Goal: Transaction & Acquisition: Purchase product/service

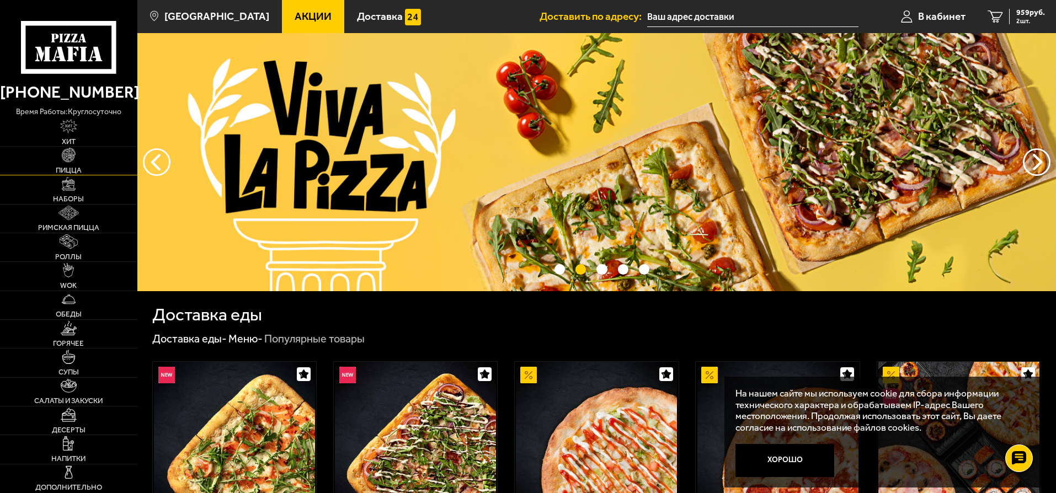
click at [70, 158] on img at bounding box center [69, 155] width 14 height 14
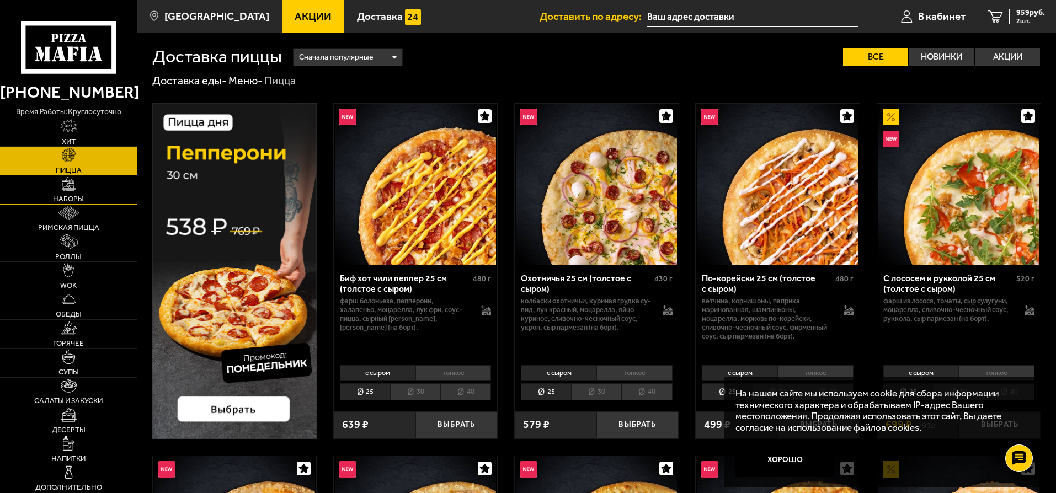
click at [72, 186] on img at bounding box center [69, 184] width 14 height 14
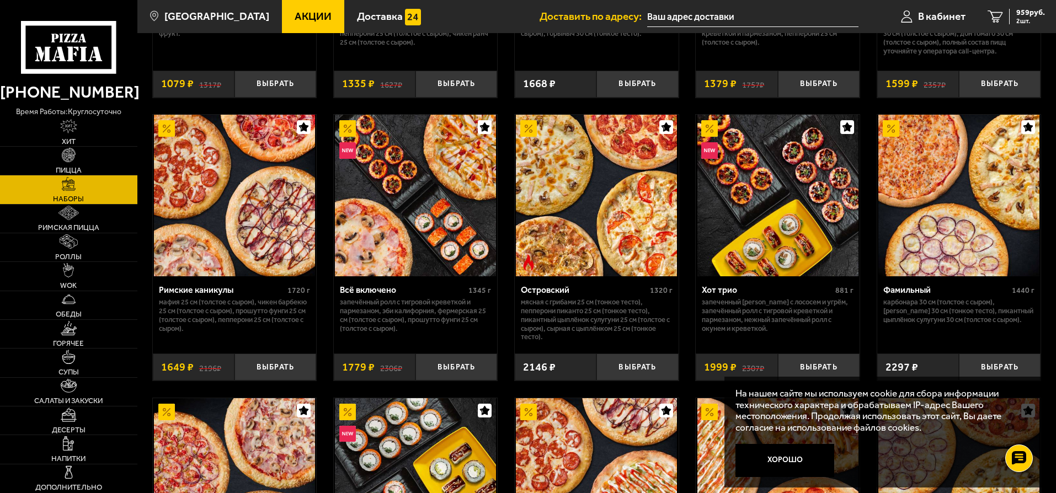
scroll to position [824, 0]
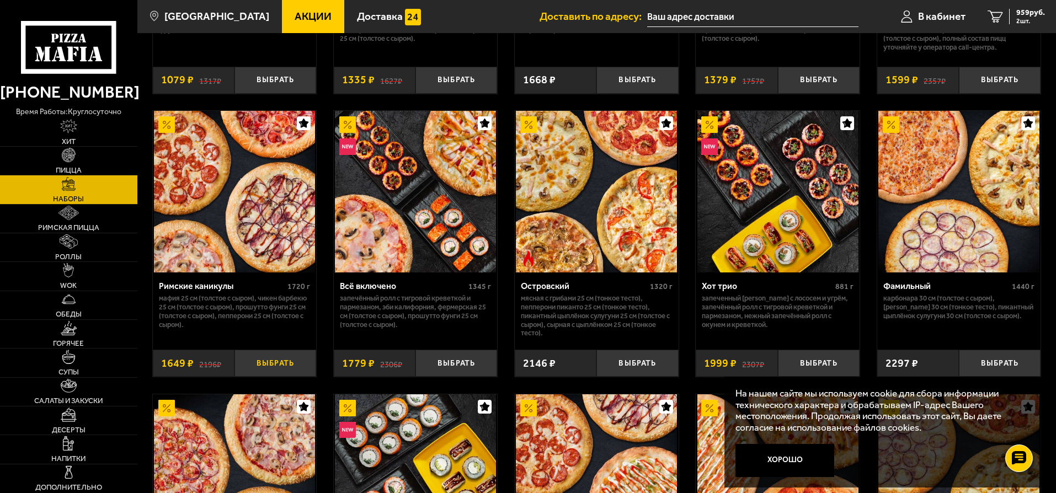
click at [271, 367] on button "Выбрать" at bounding box center [275, 363] width 82 height 27
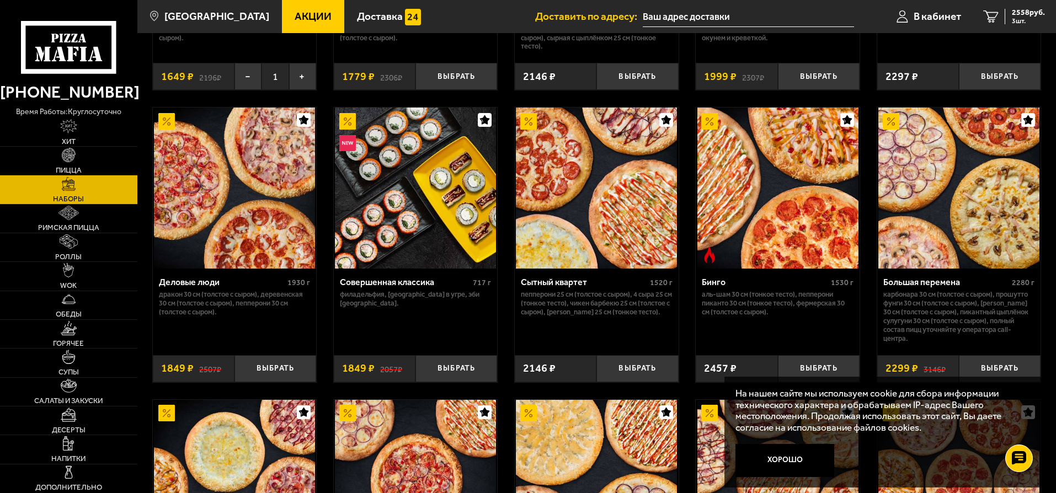
scroll to position [1111, 0]
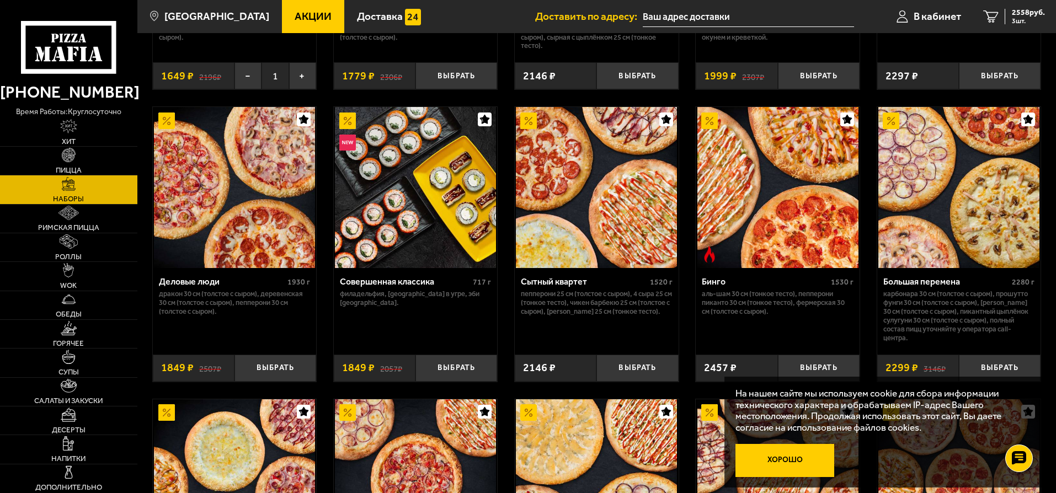
click at [804, 458] on button "Хорошо" at bounding box center [784, 460] width 99 height 33
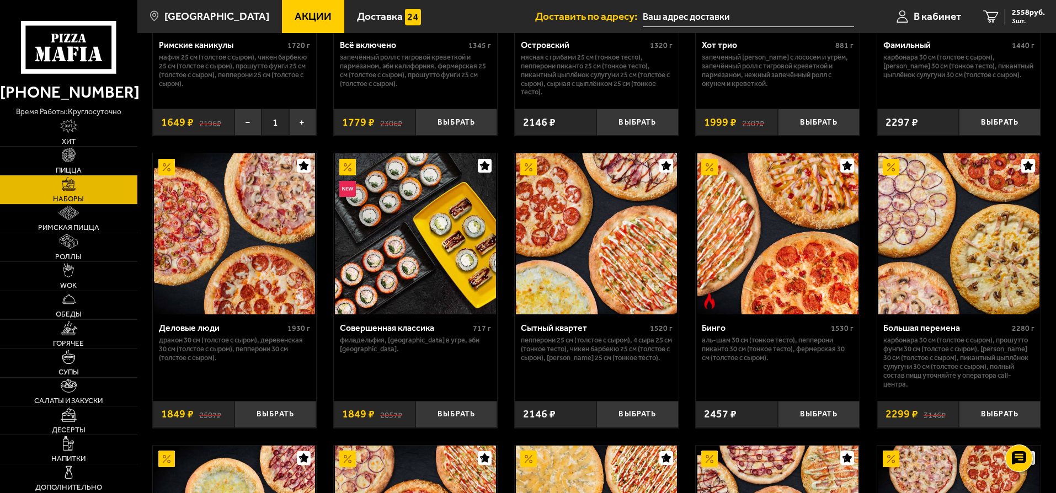
scroll to position [1060, 0]
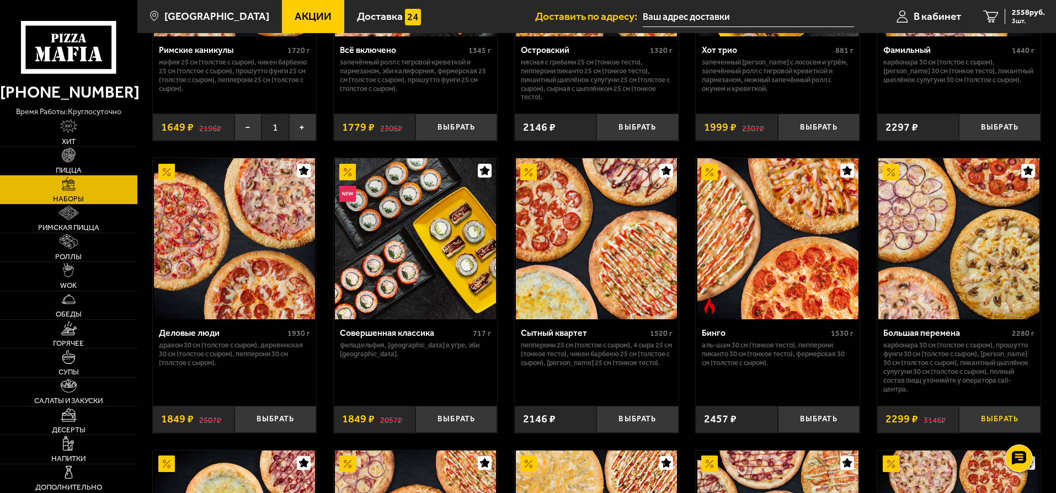
click at [1018, 415] on button "Выбрать" at bounding box center [1000, 419] width 82 height 27
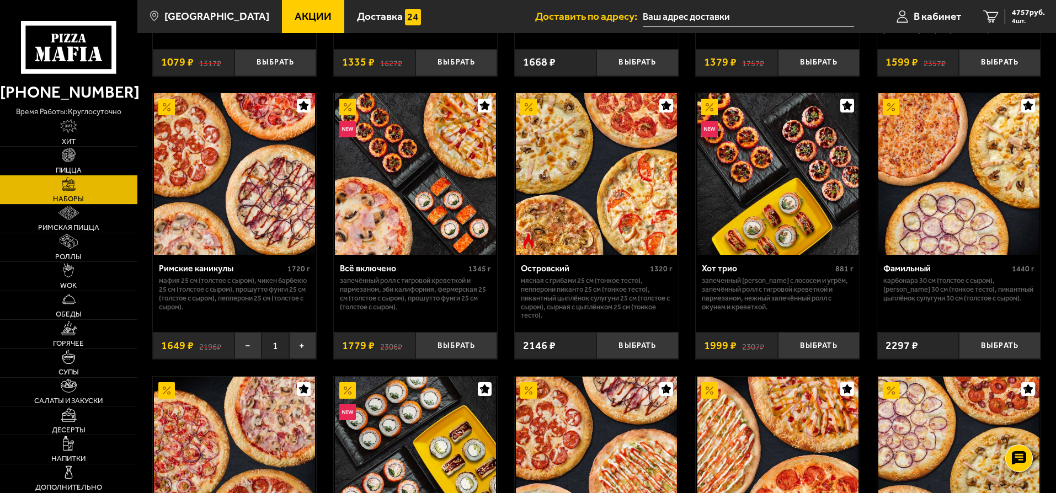
scroll to position [839, 0]
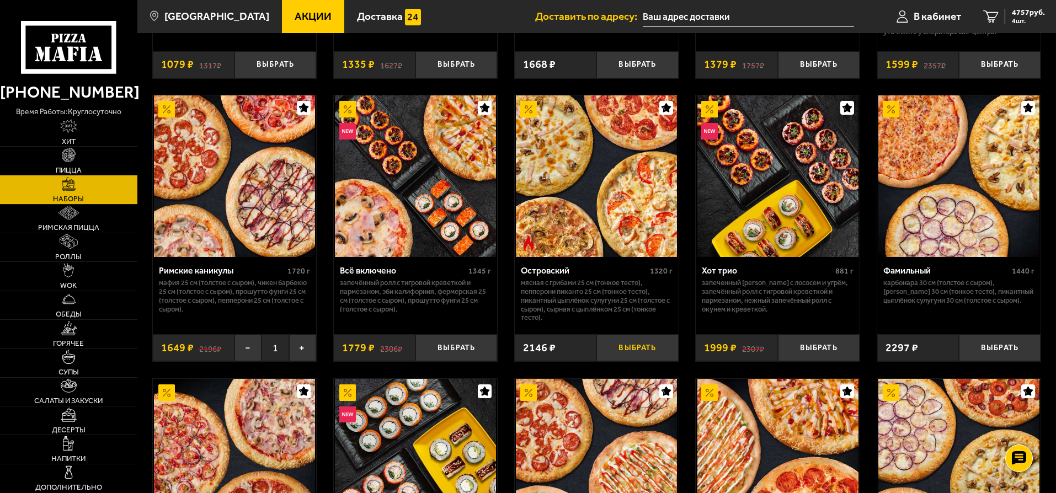
click at [632, 351] on button "Выбрать" at bounding box center [637, 347] width 82 height 27
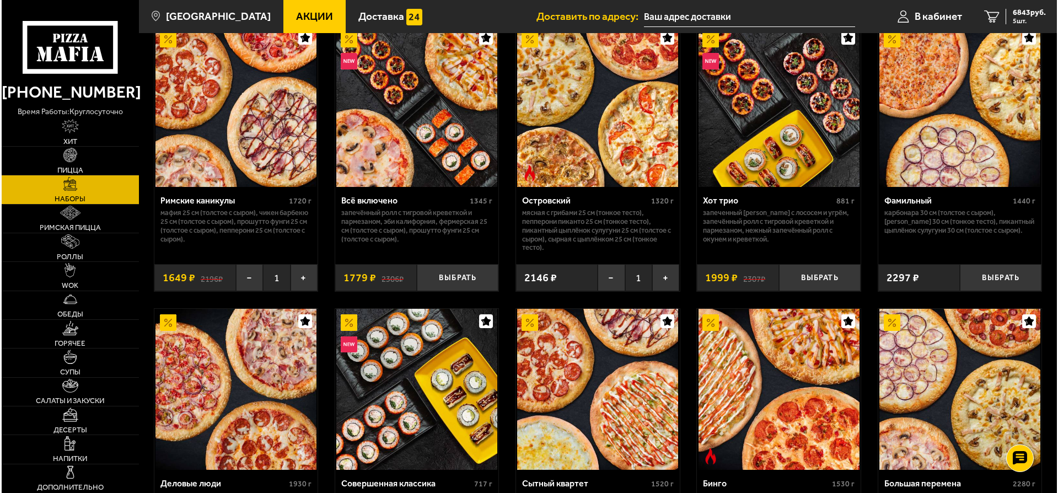
scroll to position [912, 0]
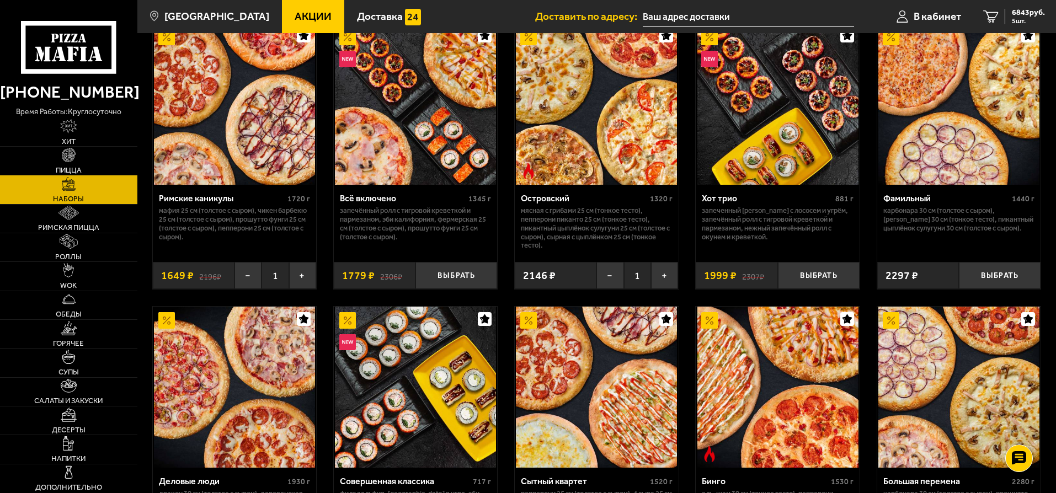
click at [659, 10] on input "text" at bounding box center [748, 17] width 211 height 20
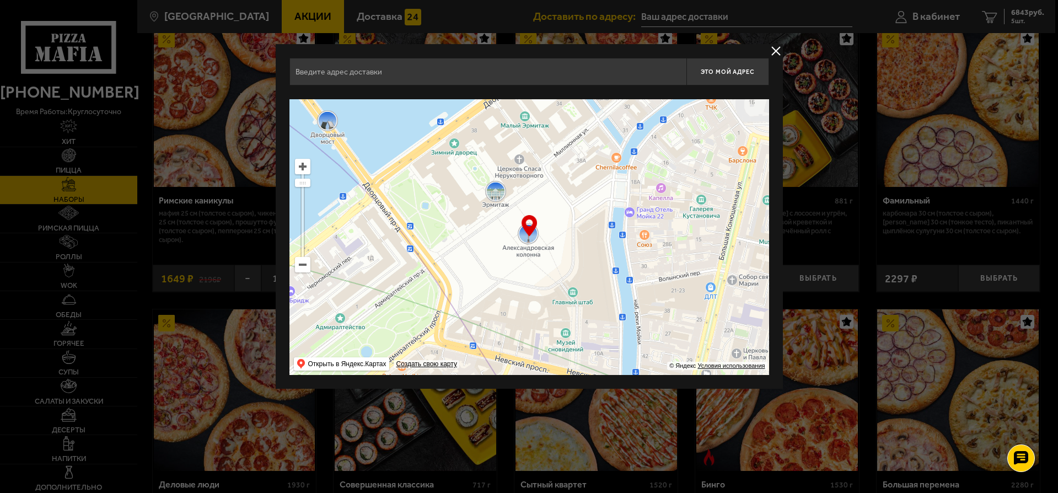
click at [500, 76] on input "text" at bounding box center [488, 72] width 397 height 28
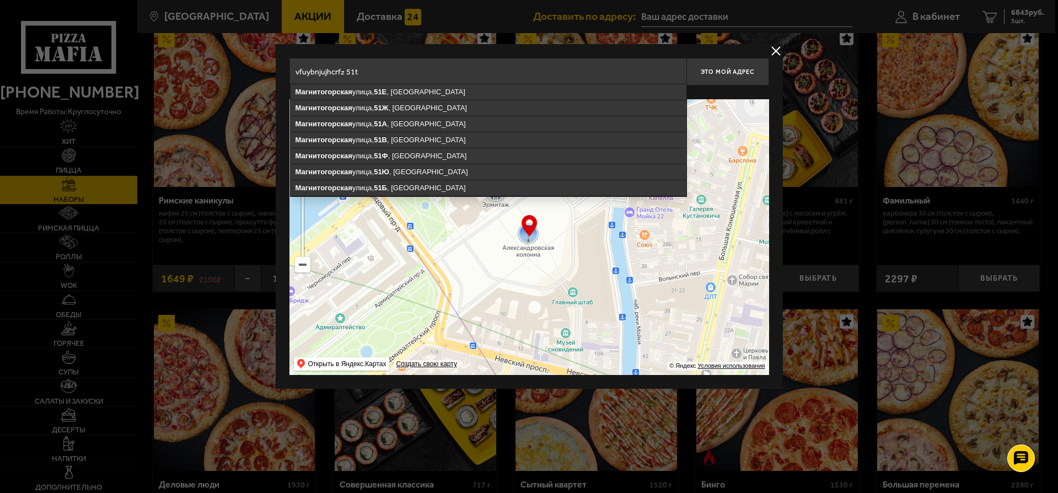
click at [490, 55] on div "[GEOGRAPHIC_DATA] , [GEOGRAPHIC_DATA][STREET_ADDRESS] , [STREET_ADDRESS] , [STR…" at bounding box center [529, 216] width 507 height 345
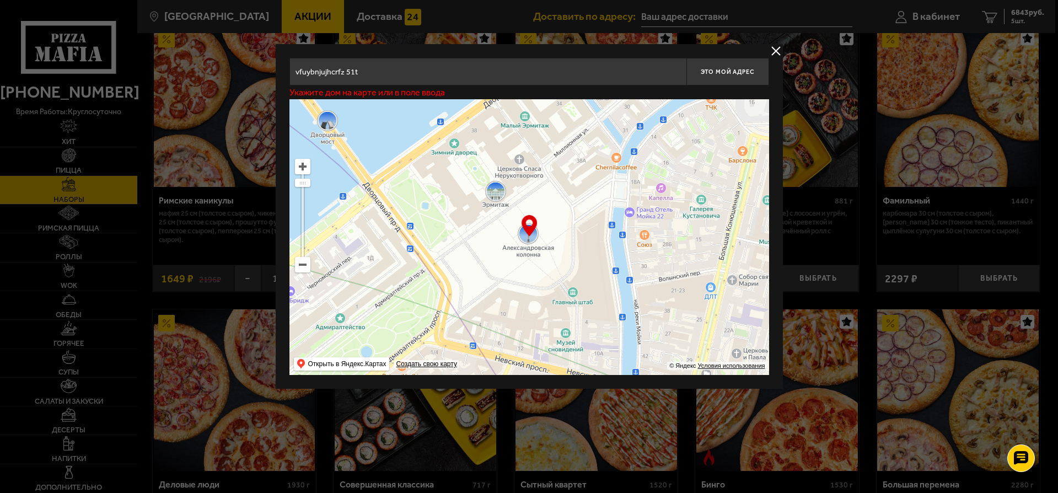
click at [417, 76] on input "vfuybnjujhcrfz 51t" at bounding box center [488, 72] width 397 height 28
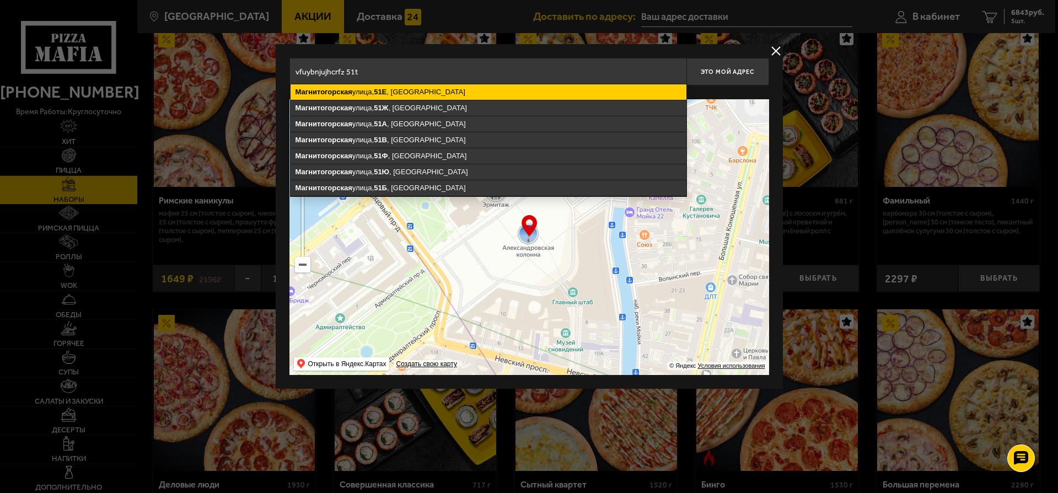
click at [414, 88] on ymaps "Магнитогорская [STREET_ADDRESS]" at bounding box center [489, 91] width 396 height 15
type input "[STREET_ADDRESS]"
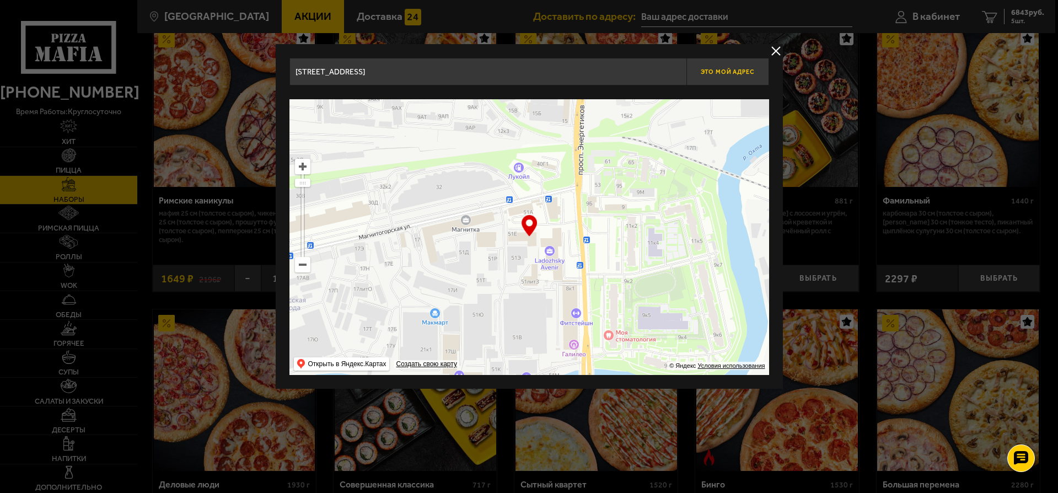
click at [736, 67] on button "Это мой адрес" at bounding box center [728, 72] width 83 height 28
type input "[STREET_ADDRESS]"
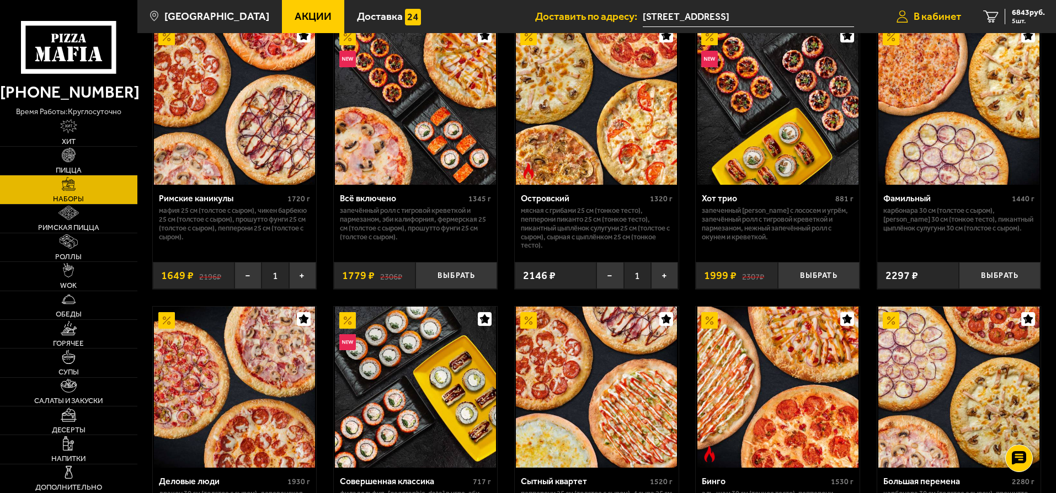
click at [925, 11] on span "В кабинет" at bounding box center [936, 16] width 47 height 10
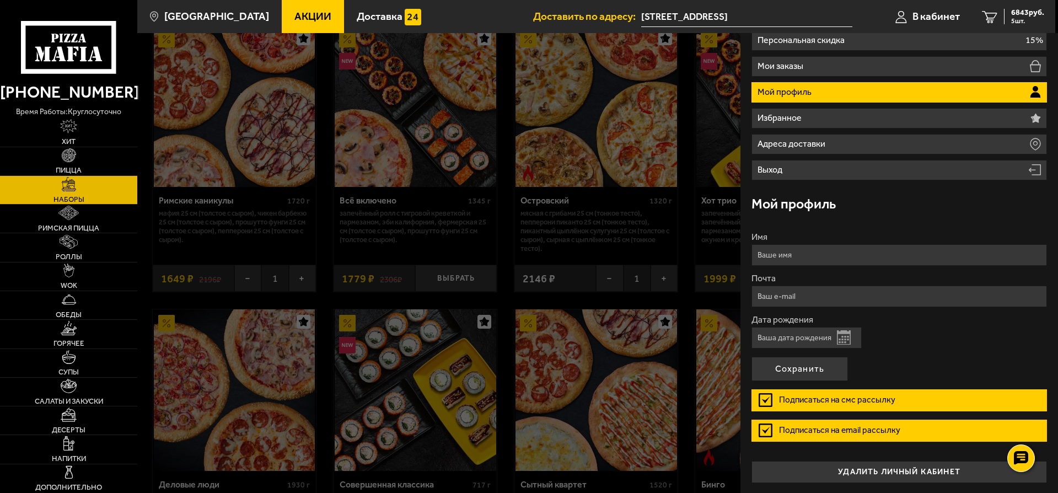
scroll to position [0, 0]
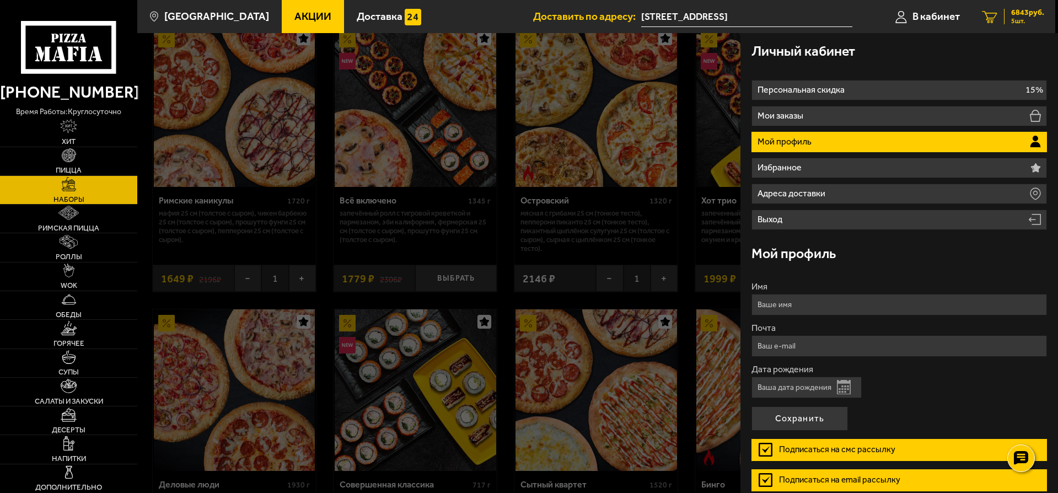
click at [1035, 10] on span "6843 руб." at bounding box center [1028, 13] width 33 height 8
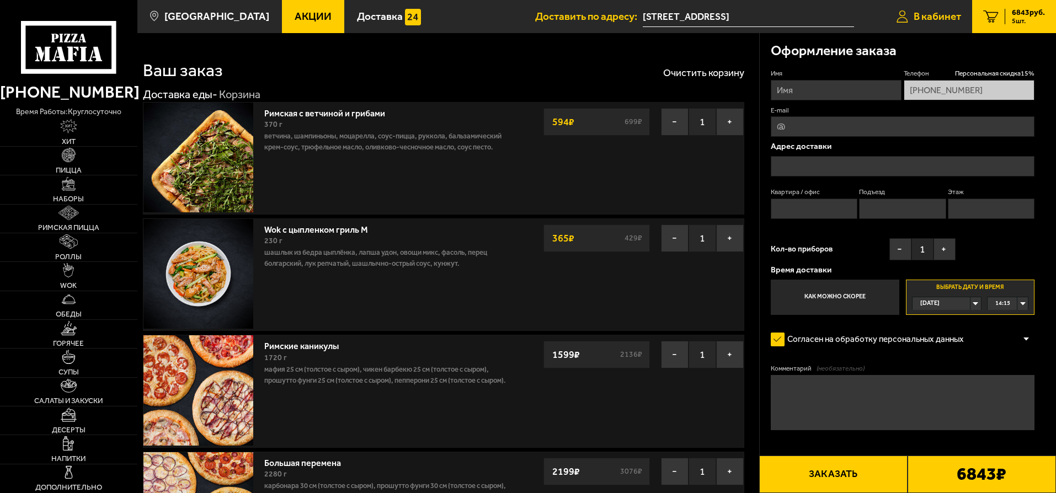
type input "[STREET_ADDRESS]"
click at [681, 121] on button "−" at bounding box center [675, 122] width 28 height 28
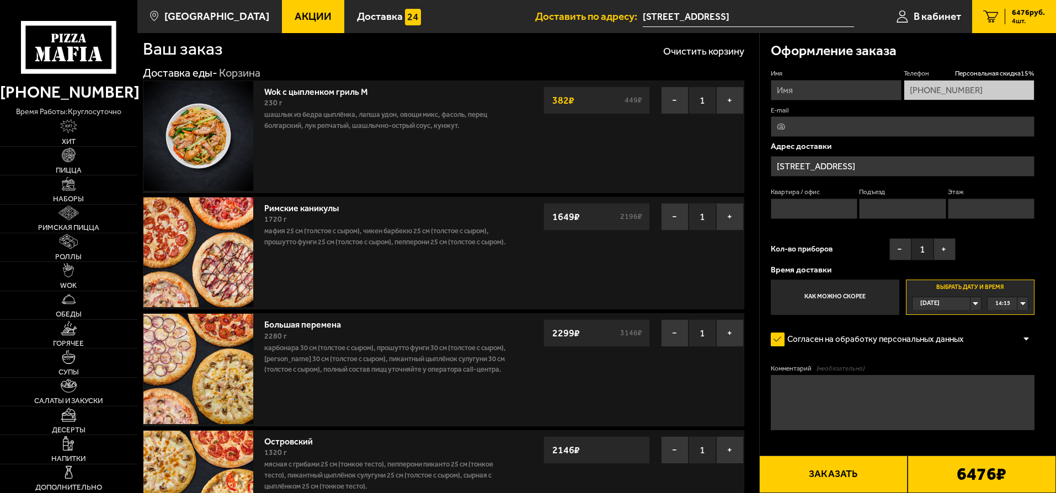
scroll to position [18, 0]
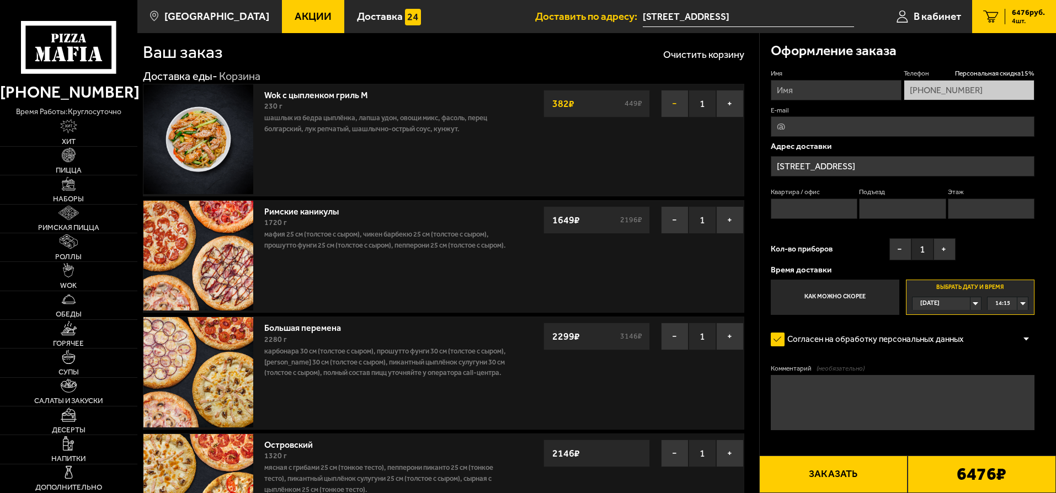
click at [677, 108] on button "−" at bounding box center [675, 104] width 28 height 28
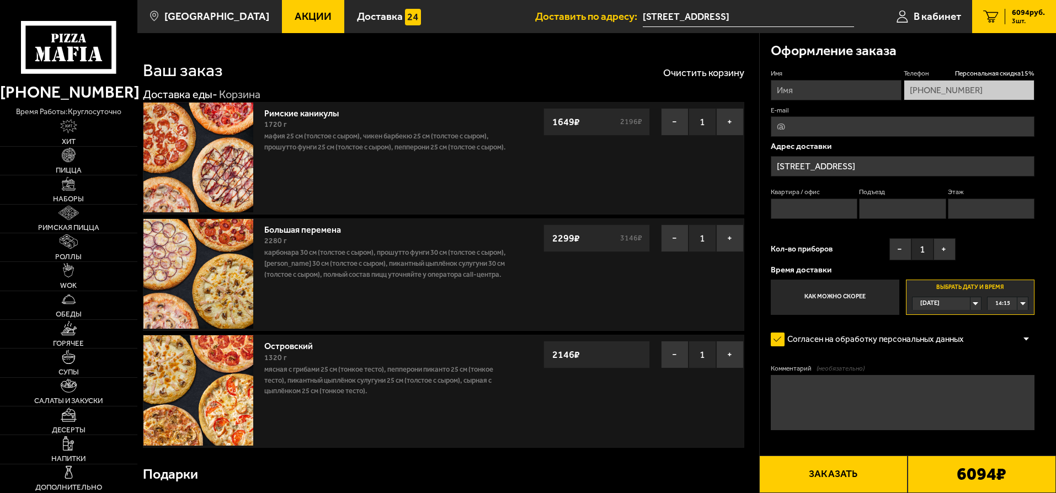
scroll to position [0, 0]
click at [71, 279] on link "WOK" at bounding box center [68, 276] width 137 height 28
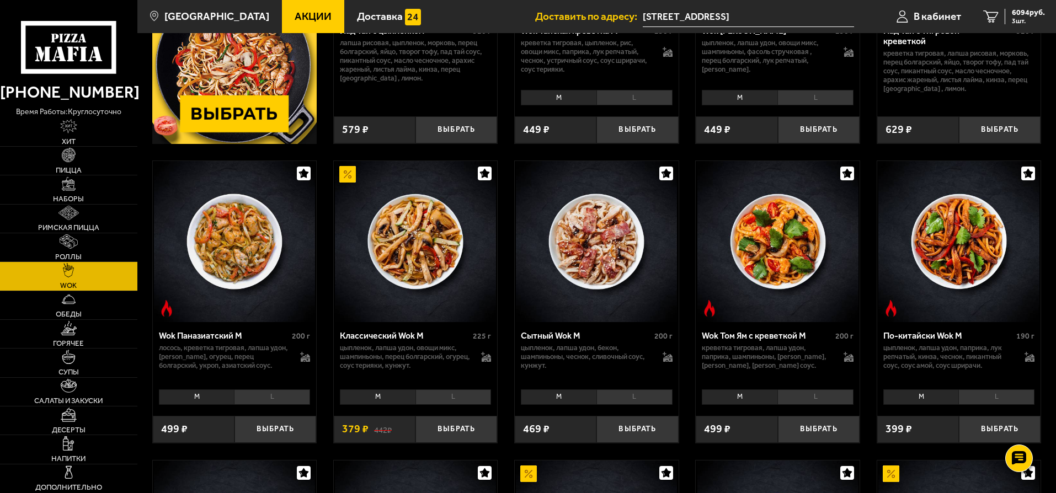
scroll to position [250, 0]
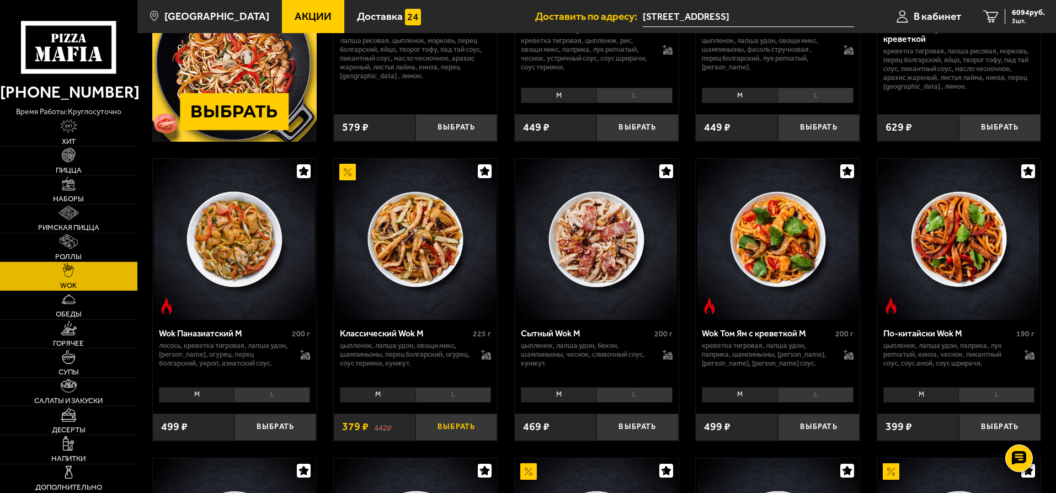
click at [459, 430] on button "Выбрать" at bounding box center [456, 427] width 82 height 27
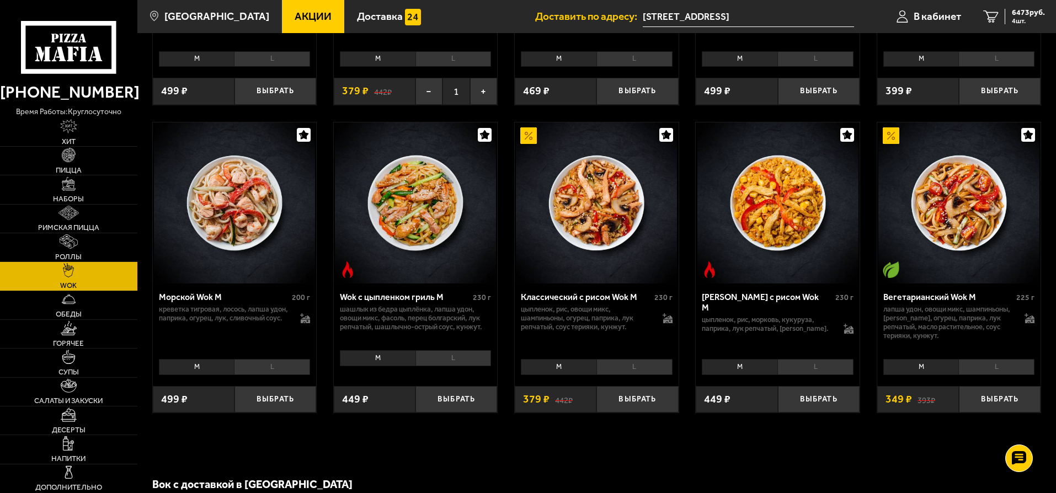
scroll to position [588, 0]
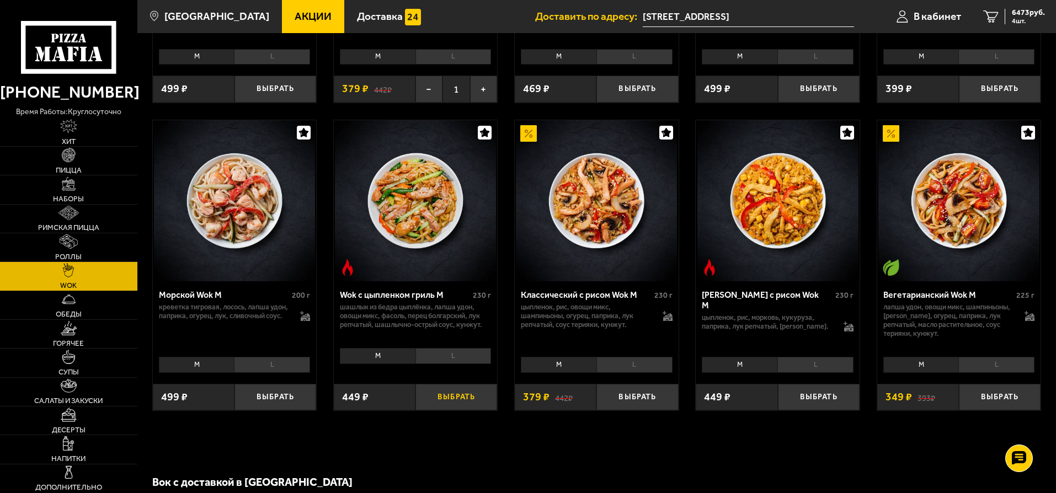
click at [452, 399] on button "Выбрать" at bounding box center [456, 397] width 82 height 27
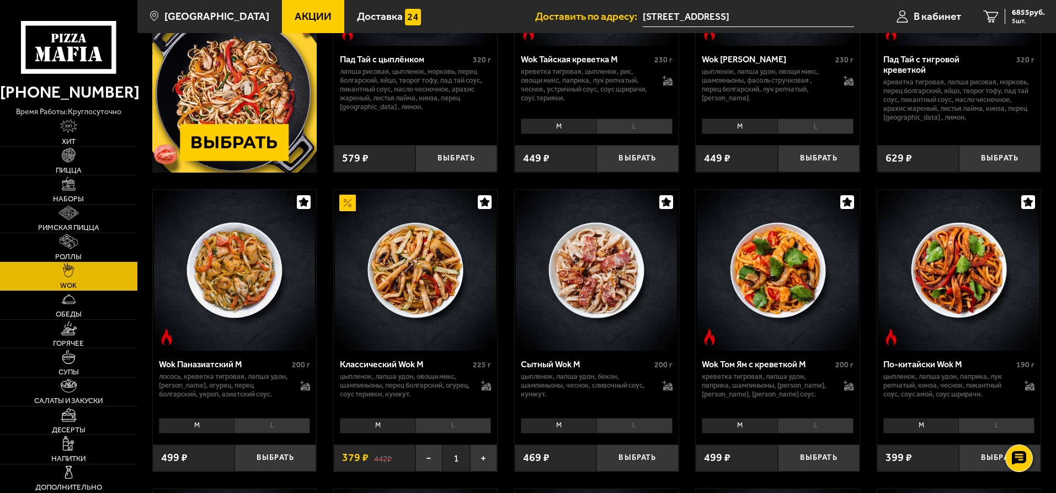
scroll to position [183, 0]
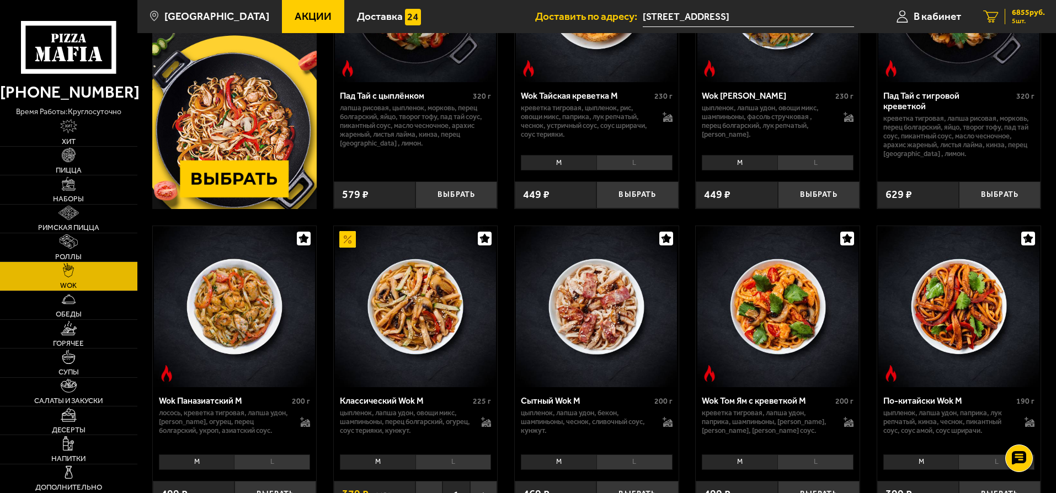
click at [1028, 13] on span "6855 руб." at bounding box center [1028, 13] width 33 height 8
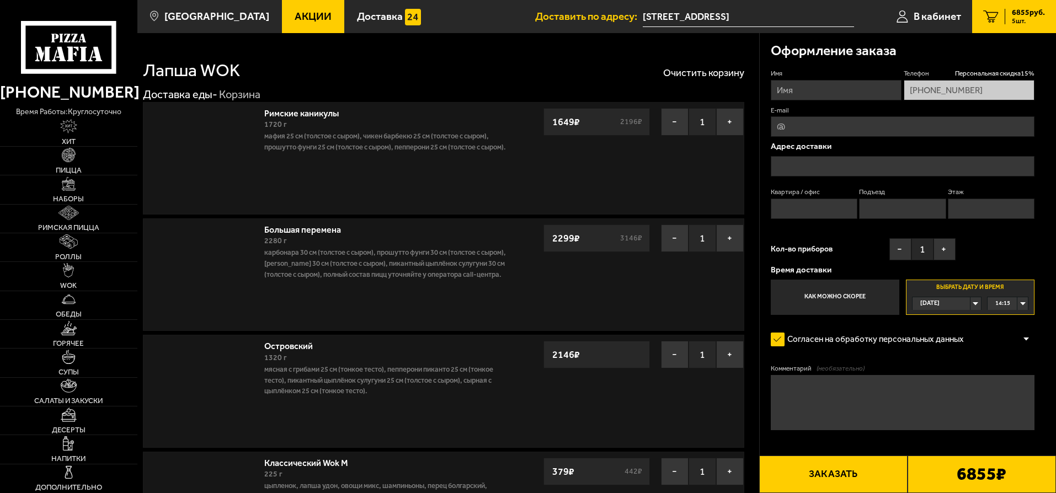
type input "[STREET_ADDRESS]"
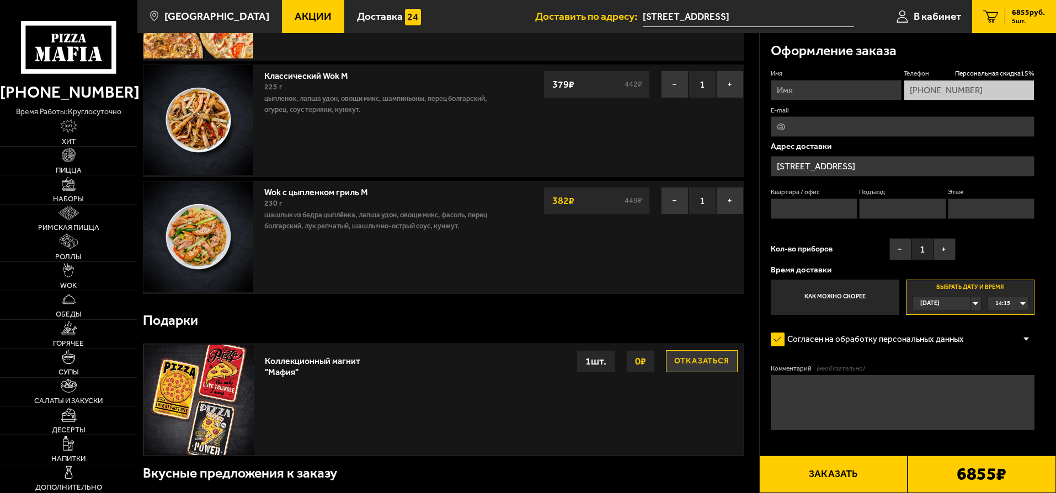
scroll to position [387, 0]
click at [673, 205] on button "−" at bounding box center [675, 201] width 28 height 28
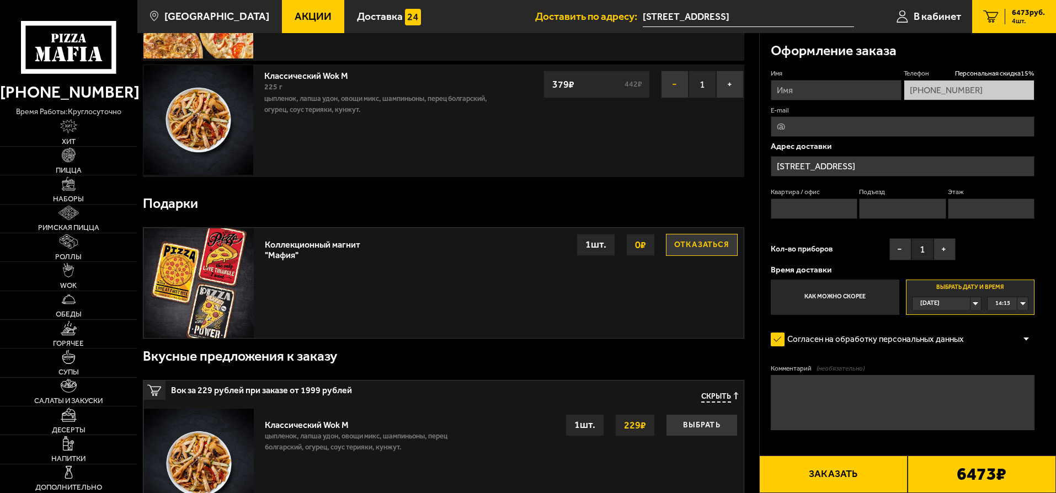
click at [673, 90] on button "−" at bounding box center [675, 85] width 28 height 28
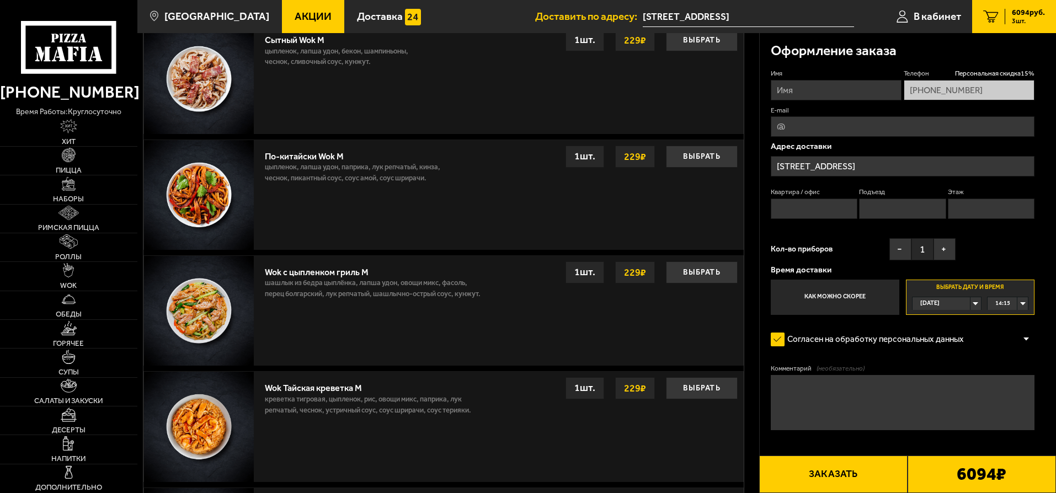
scroll to position [773, 0]
click at [858, 287] on label "Как можно скорее" at bounding box center [835, 297] width 129 height 35
click at [0, 0] on input "Как можно скорее" at bounding box center [0, 0] width 0 height 0
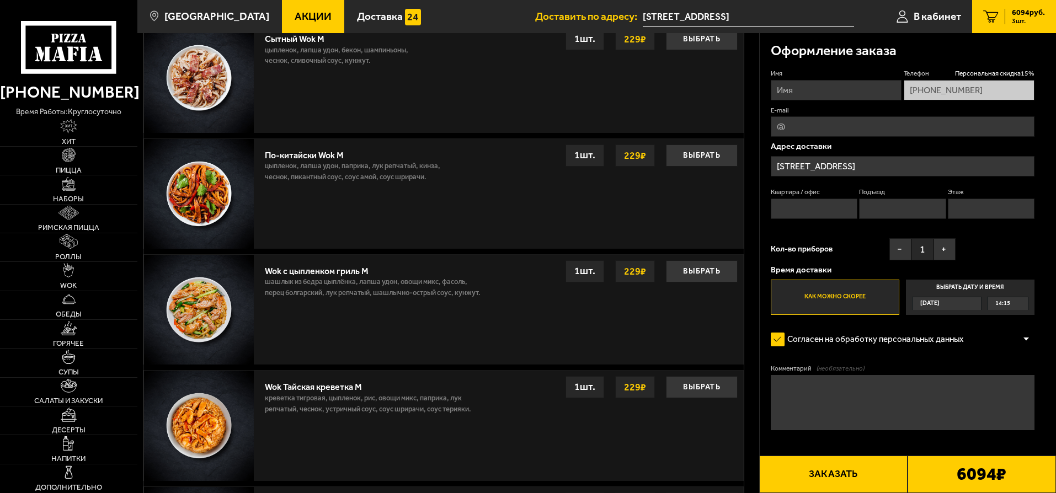
click at [862, 301] on label "Как можно скорее" at bounding box center [835, 297] width 129 height 35
click at [0, 0] on input "Как можно скорее" at bounding box center [0, 0] width 0 height 0
type input "F"
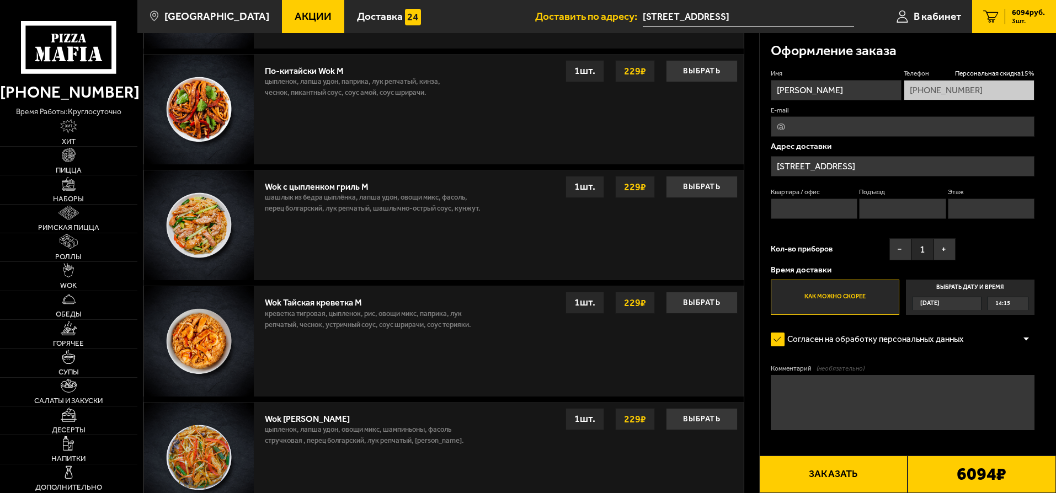
scroll to position [861, 0]
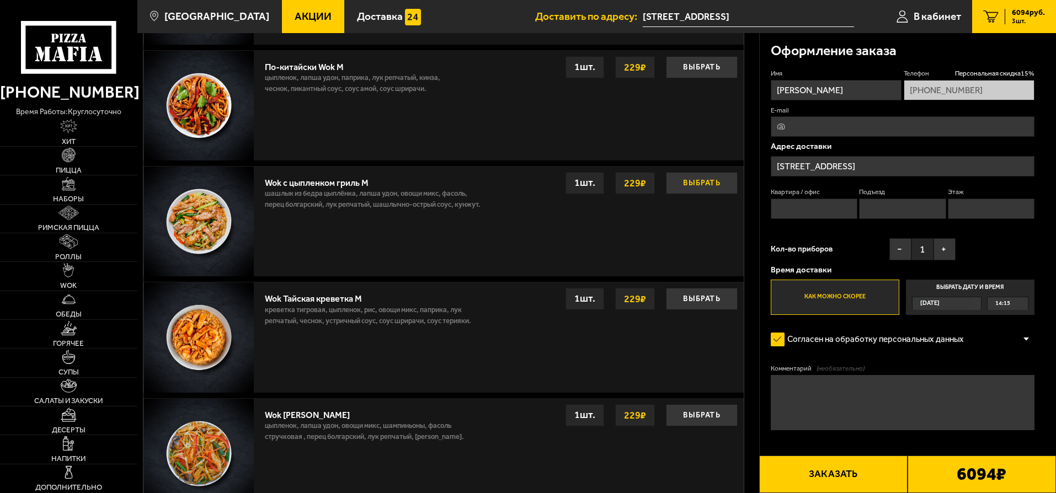
type input "[PERSON_NAME]"
click at [704, 186] on button "Выбрать" at bounding box center [702, 183] width 72 height 22
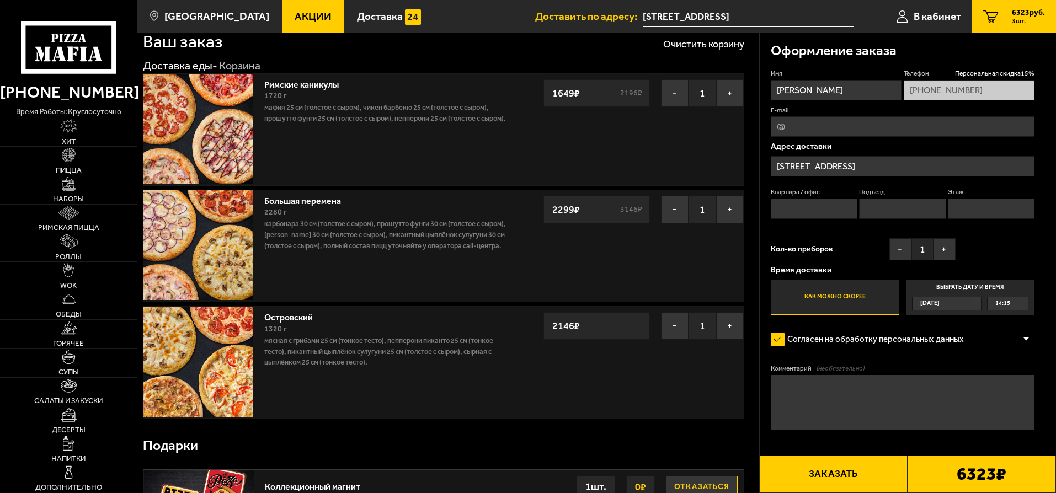
scroll to position [29, 0]
click at [60, 168] on span "Пицца" at bounding box center [69, 170] width 26 height 7
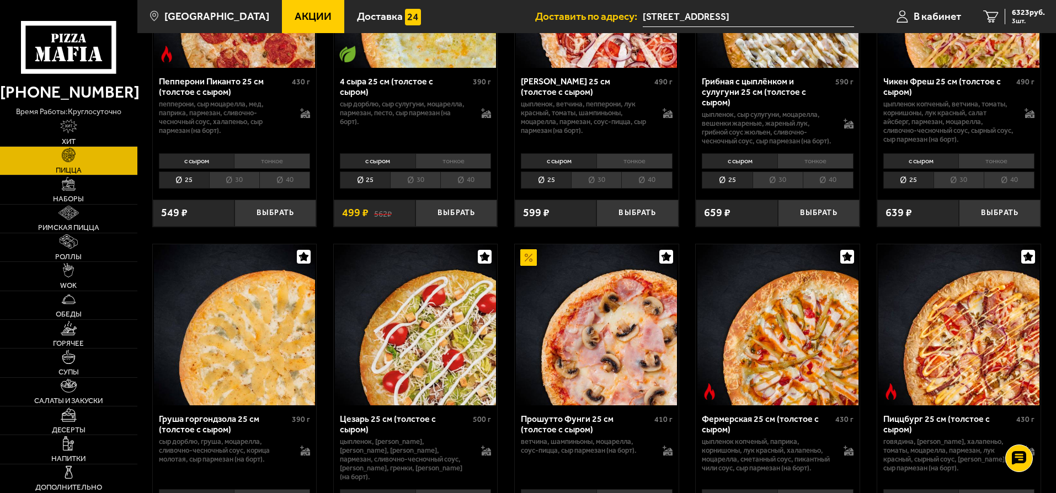
scroll to position [1028, 0]
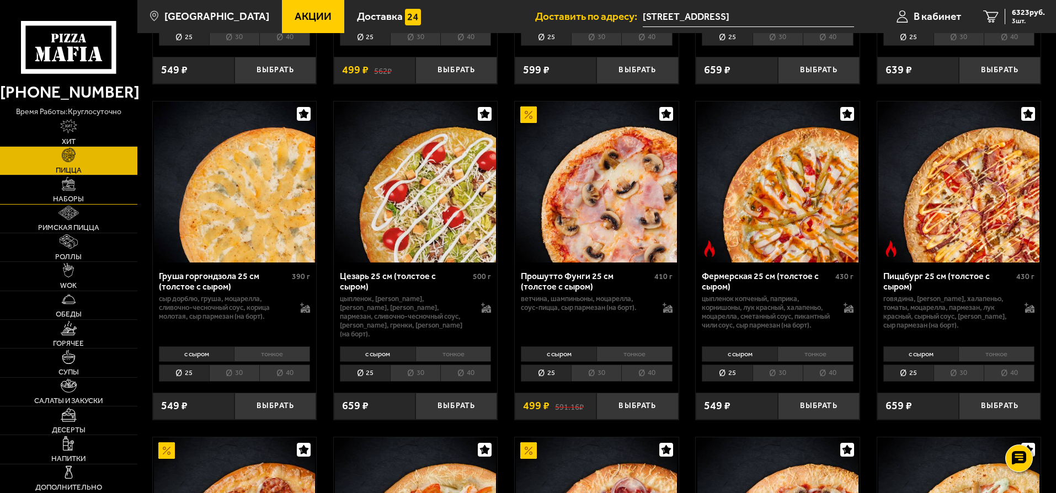
click at [76, 201] on span "Наборы" at bounding box center [68, 198] width 31 height 7
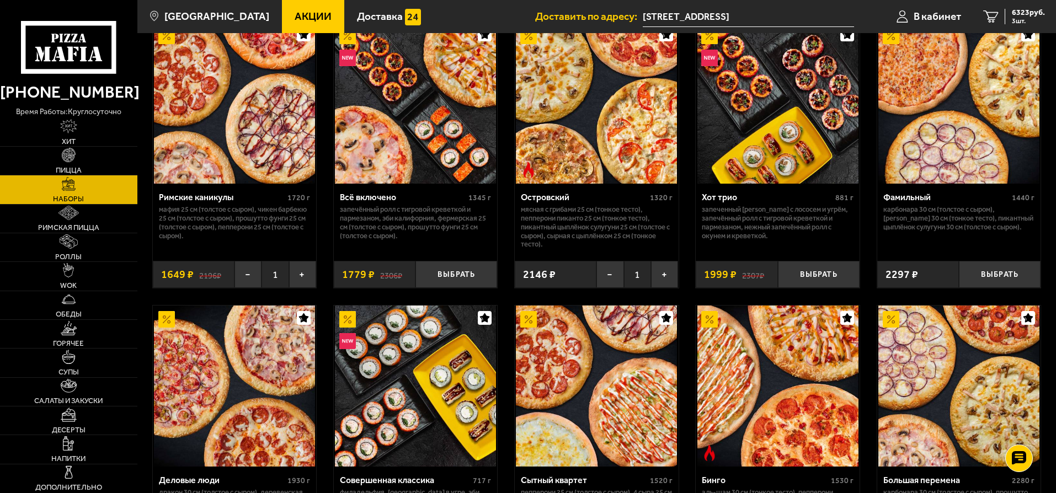
scroll to position [906, 0]
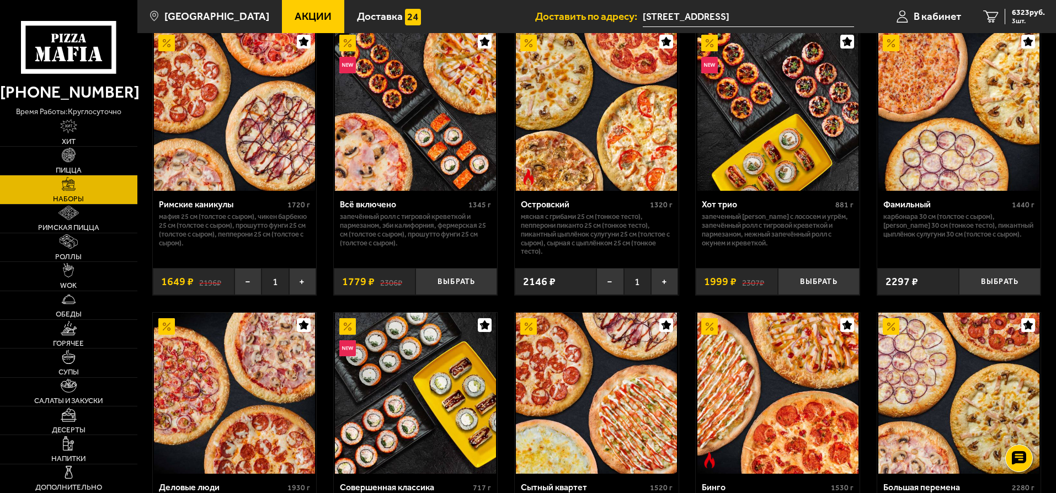
click at [527, 178] on img at bounding box center [528, 177] width 17 height 17
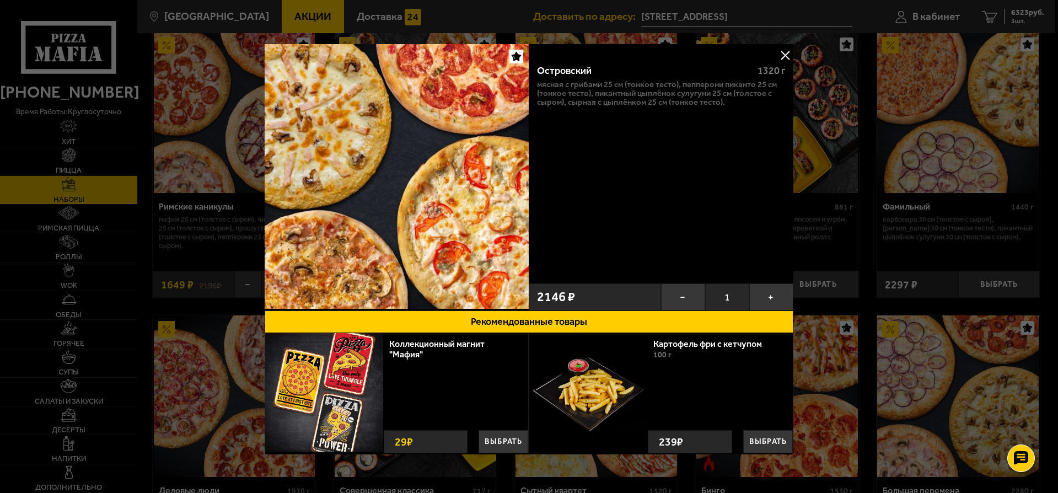
click at [778, 52] on button at bounding box center [785, 55] width 17 height 17
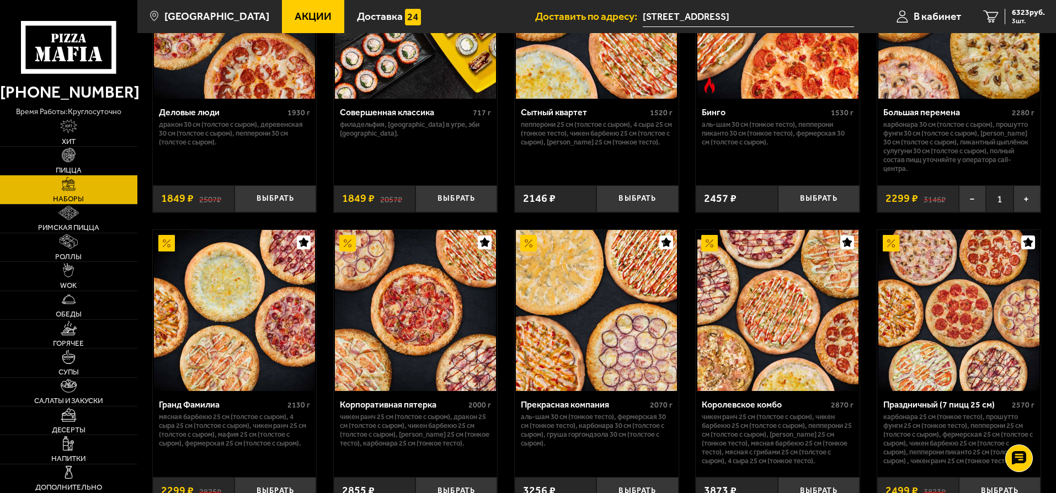
scroll to position [1284, 0]
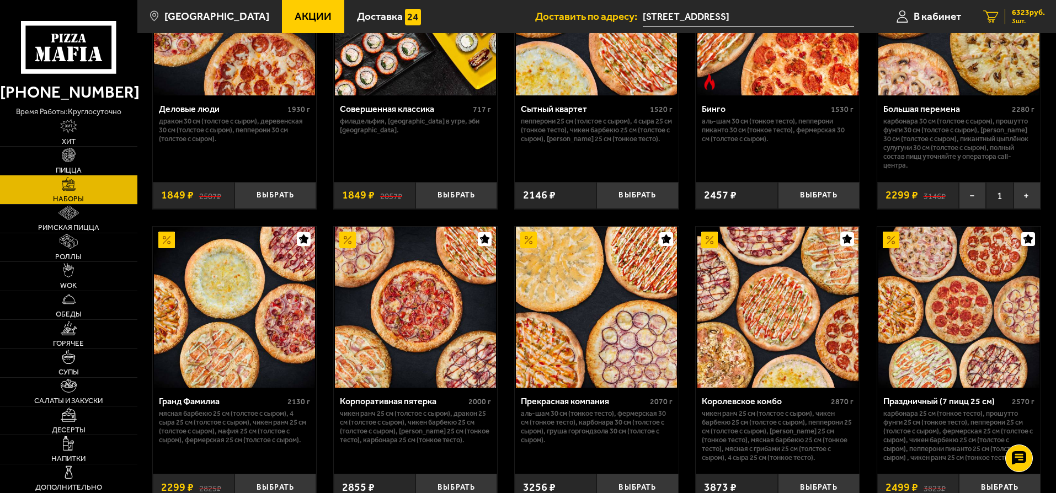
click at [1017, 18] on span "3 шт." at bounding box center [1028, 21] width 33 height 7
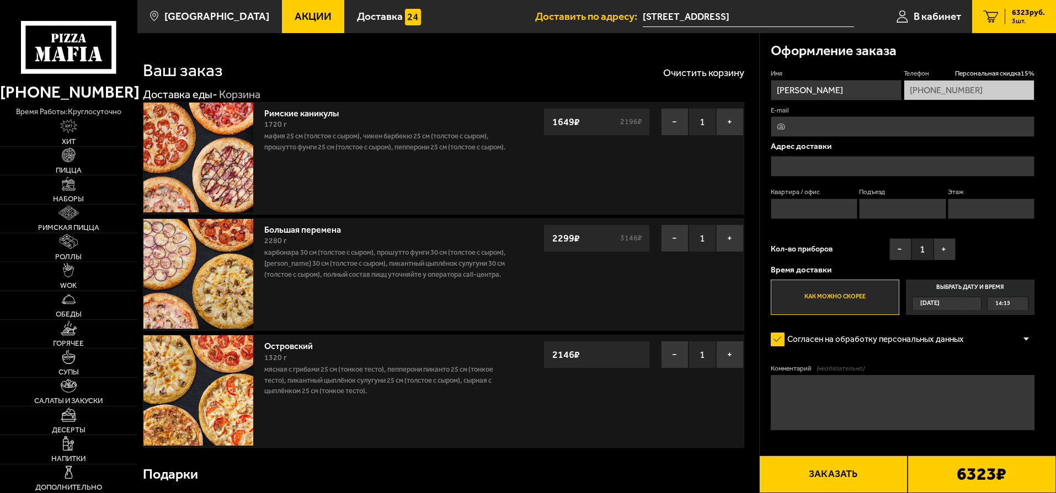
type input "[STREET_ADDRESS]"
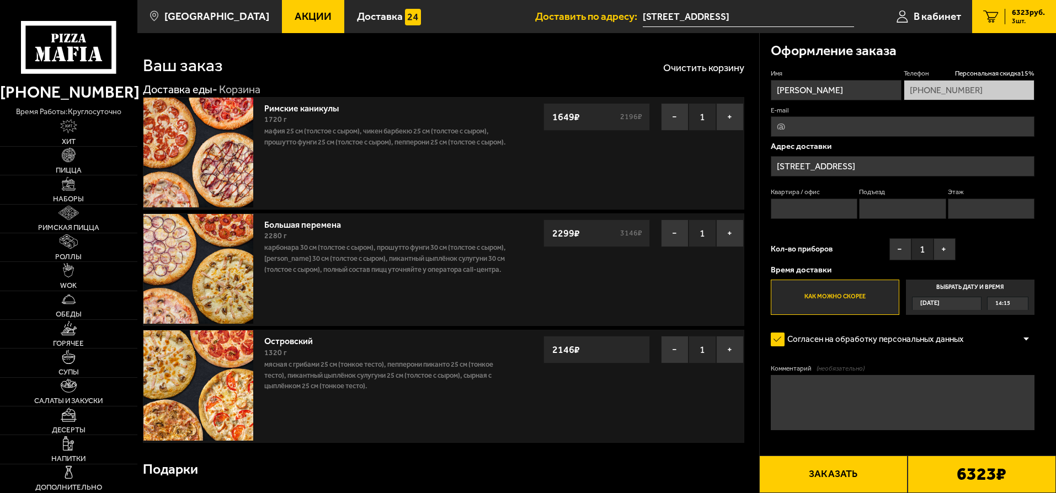
scroll to position [2, 0]
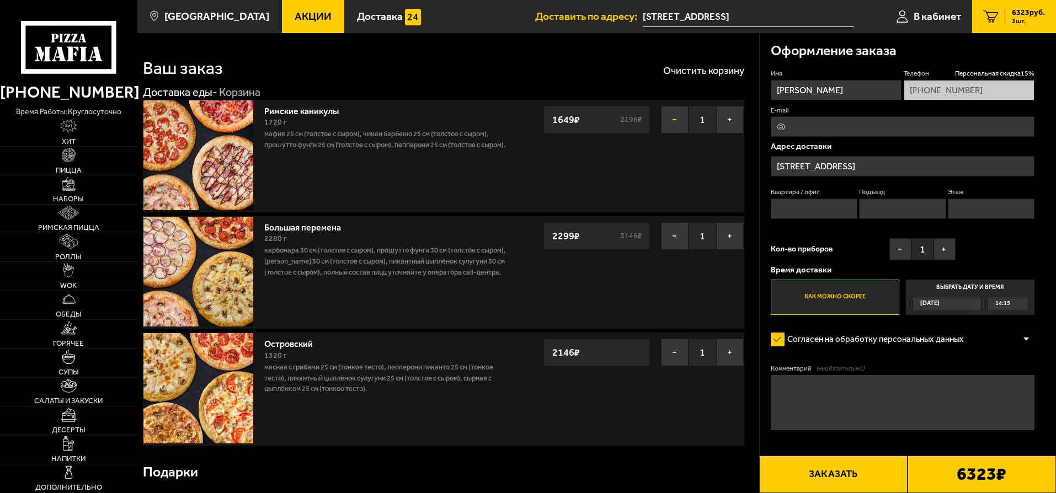
click at [674, 118] on button "−" at bounding box center [675, 120] width 28 height 28
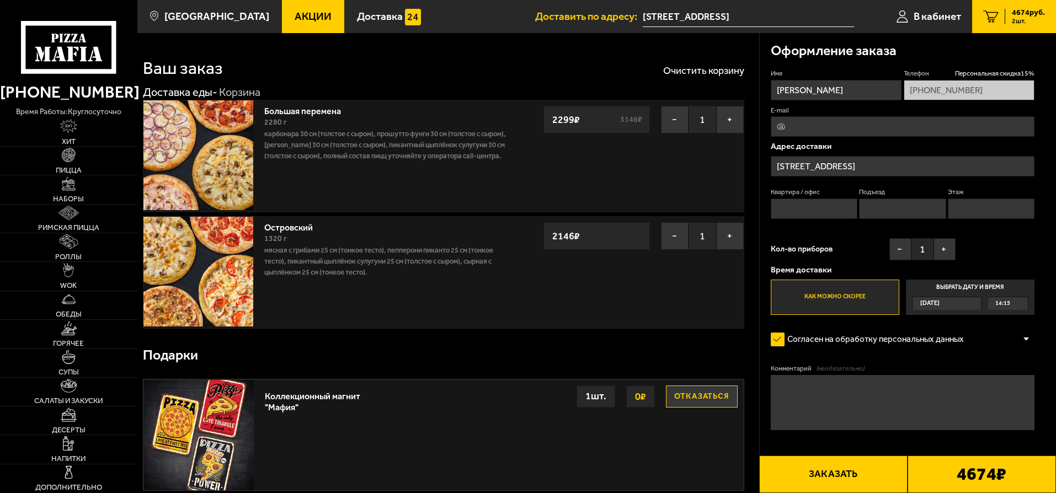
click at [674, 118] on button "−" at bounding box center [675, 120] width 28 height 28
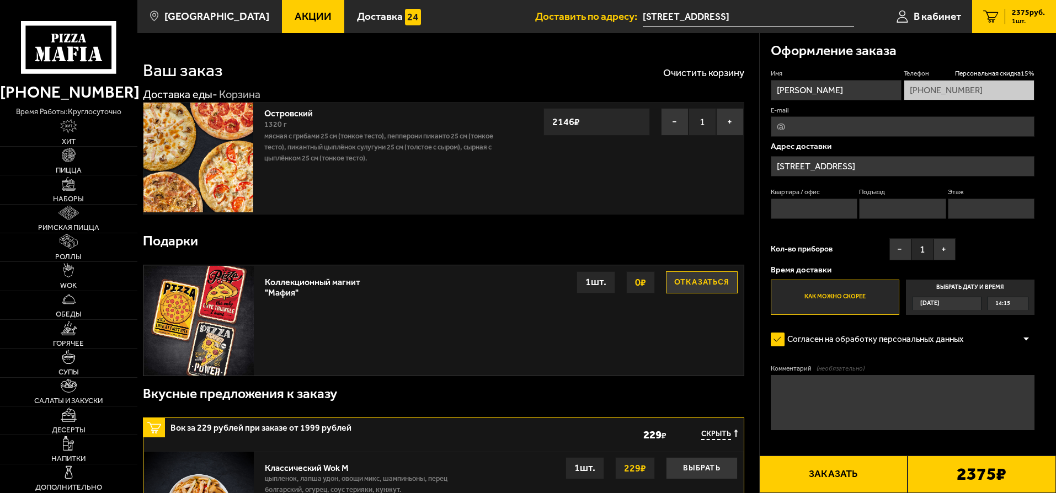
scroll to position [0, 0]
